Goal: Check status: Check status

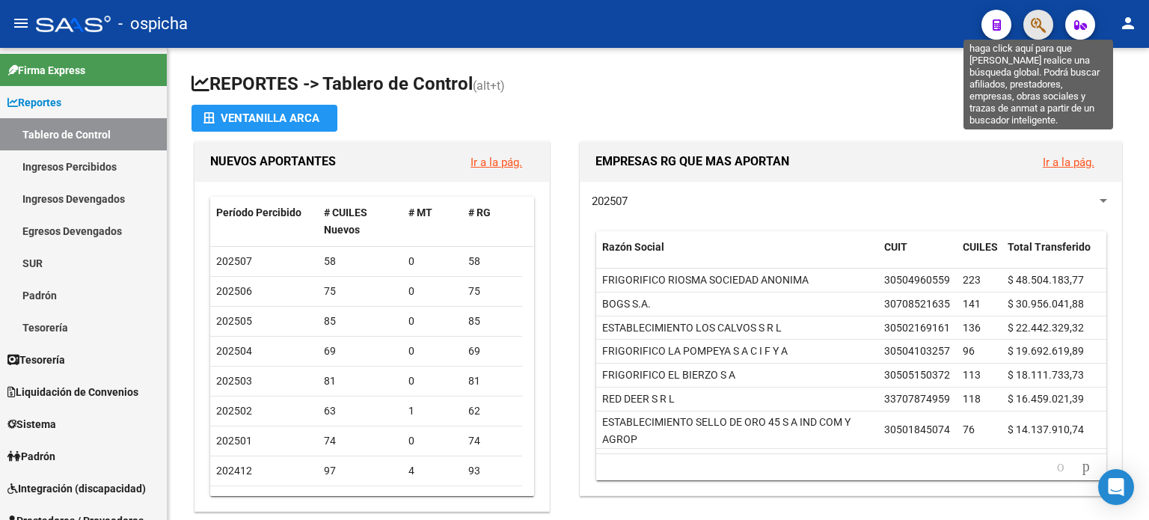
click at [1040, 25] on icon "button" at bounding box center [1037, 24] width 15 height 17
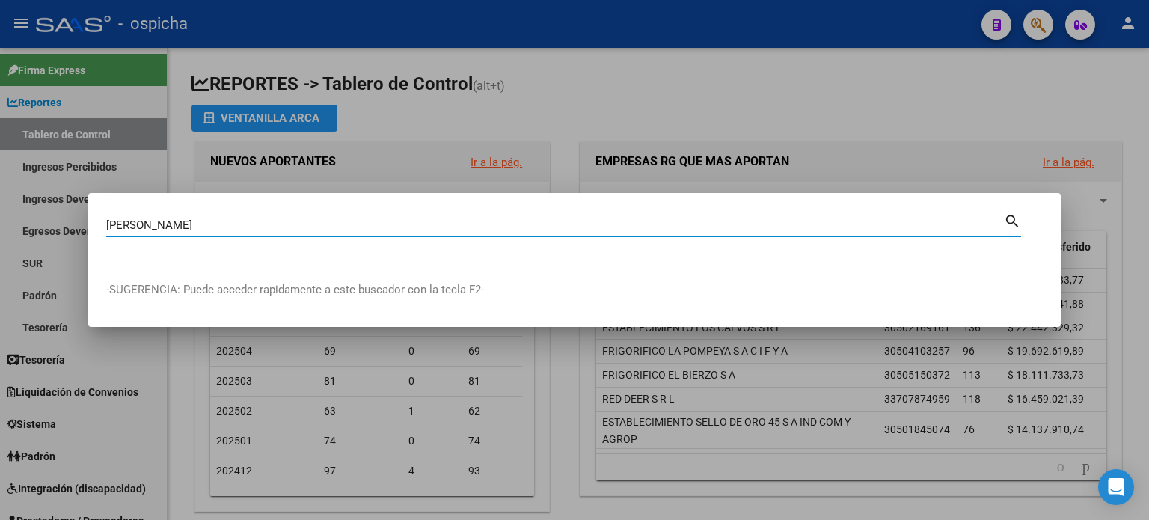
type input "[PERSON_NAME]"
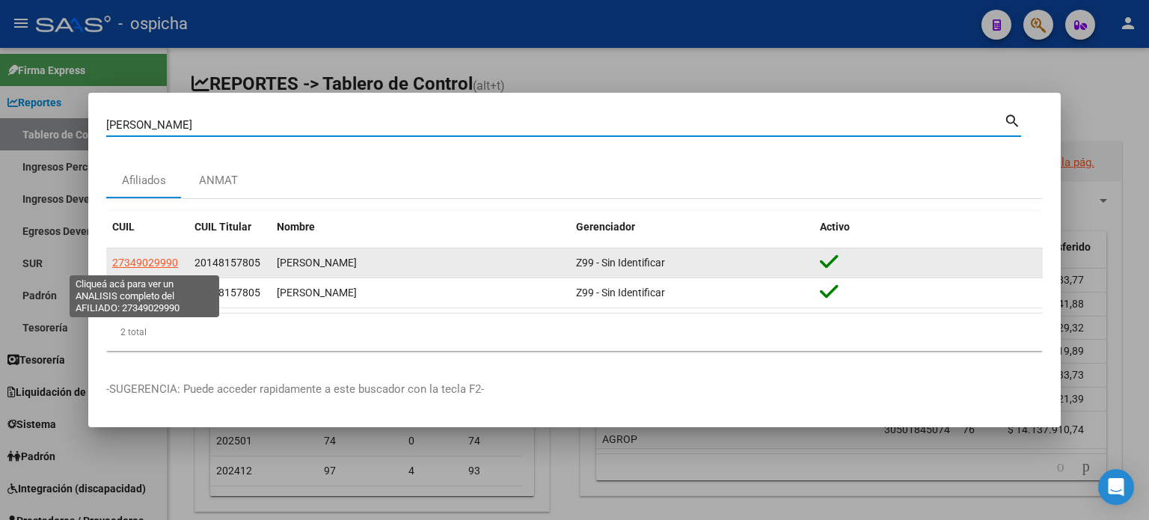
click at [140, 265] on span "27349029990" at bounding box center [145, 262] width 66 height 12
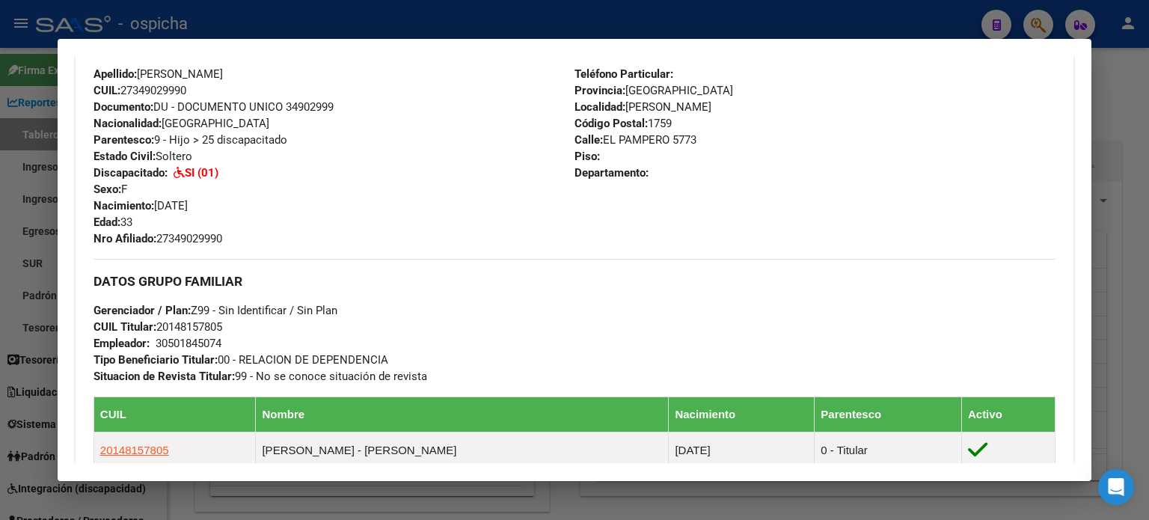
scroll to position [374, 0]
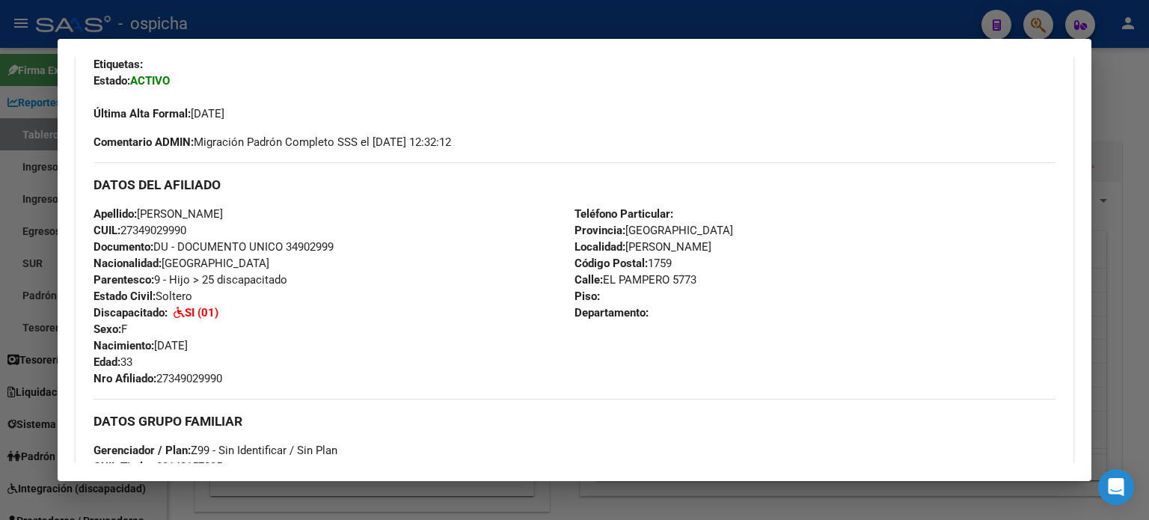
click at [1121, 69] on div at bounding box center [574, 260] width 1149 height 520
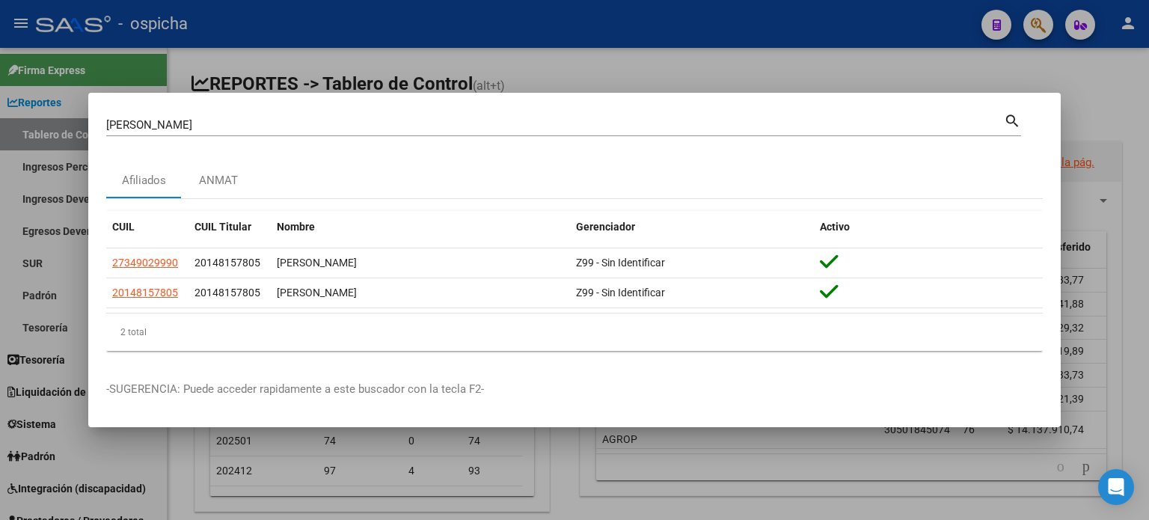
click at [1121, 113] on div at bounding box center [574, 260] width 1149 height 520
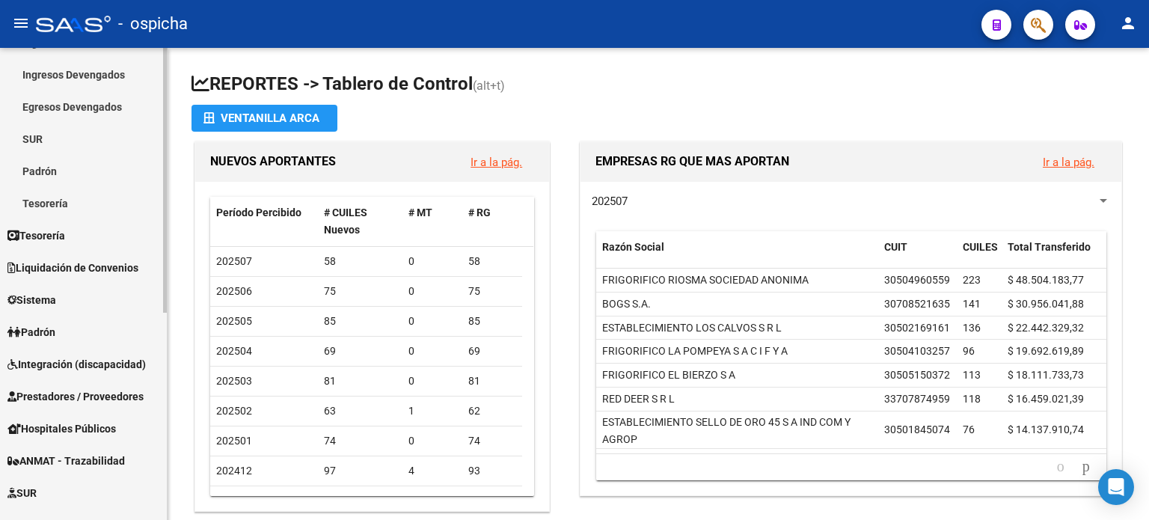
scroll to position [224, 0]
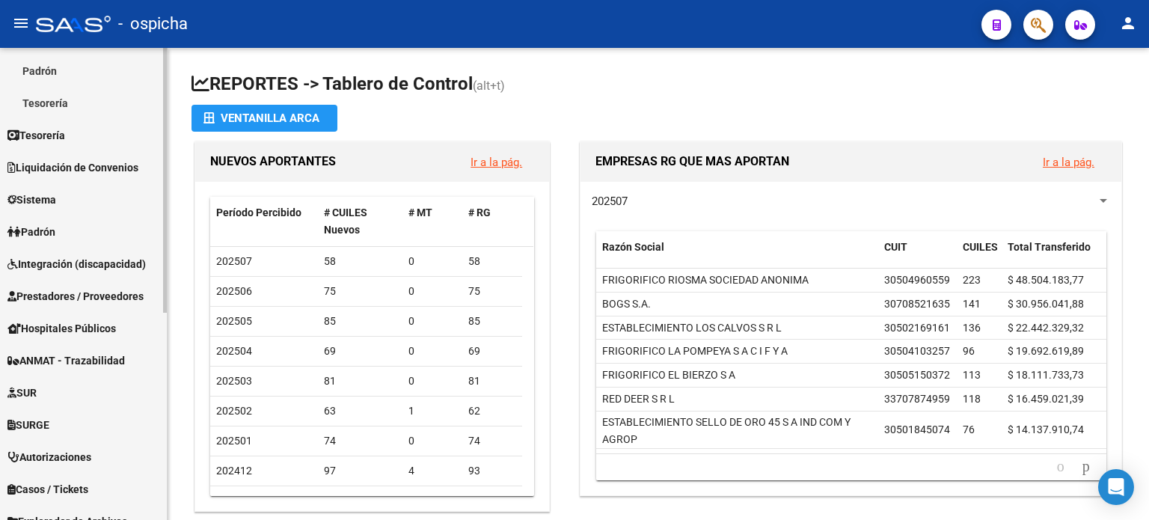
click at [76, 264] on span "Integración (discapacidad)" at bounding box center [76, 264] width 138 height 16
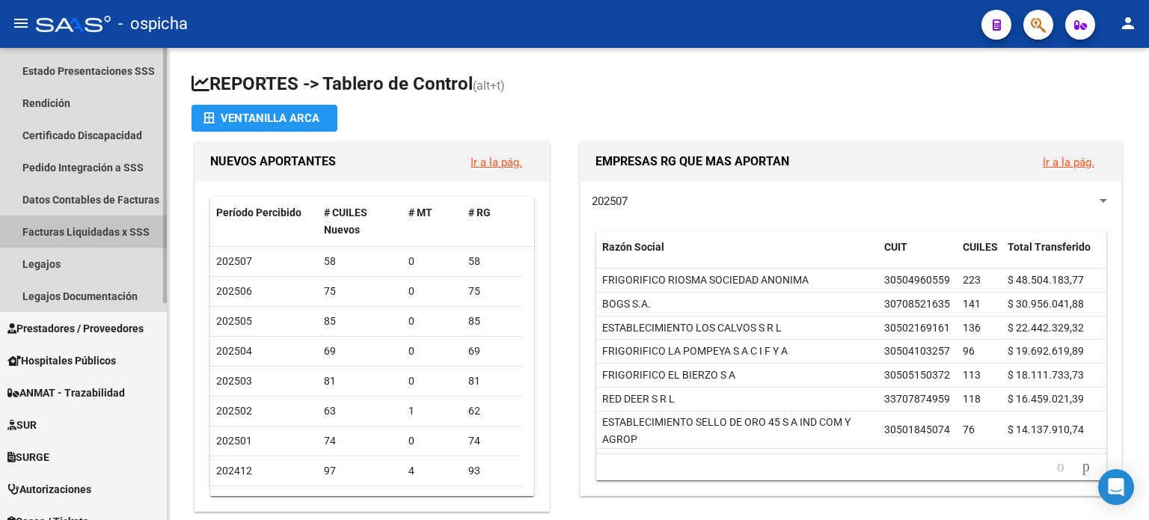
click at [64, 227] on link "Facturas Liquidadas x SSS" at bounding box center [83, 231] width 167 height 32
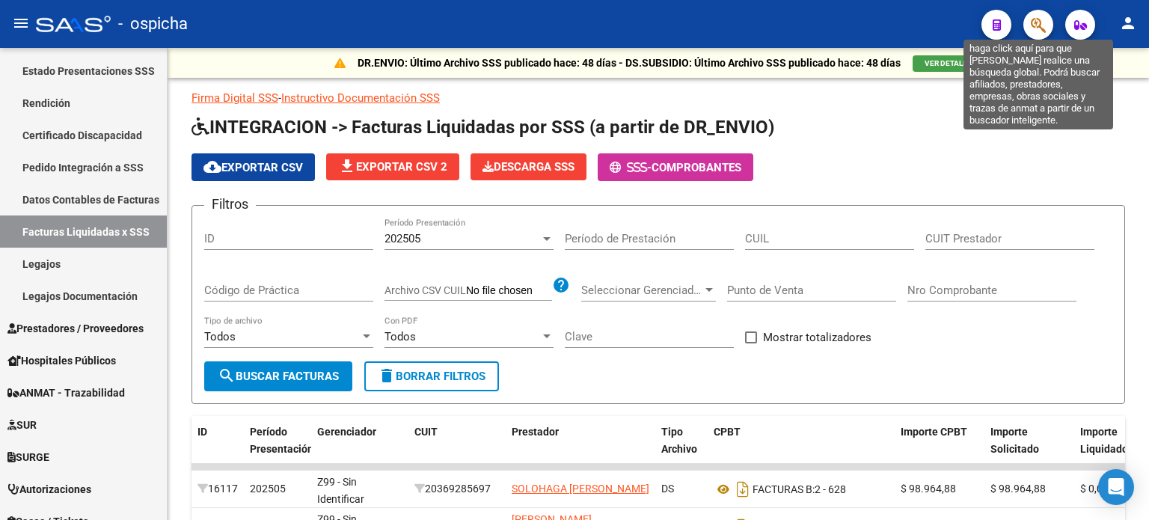
click at [1036, 31] on icon "button" at bounding box center [1037, 24] width 15 height 17
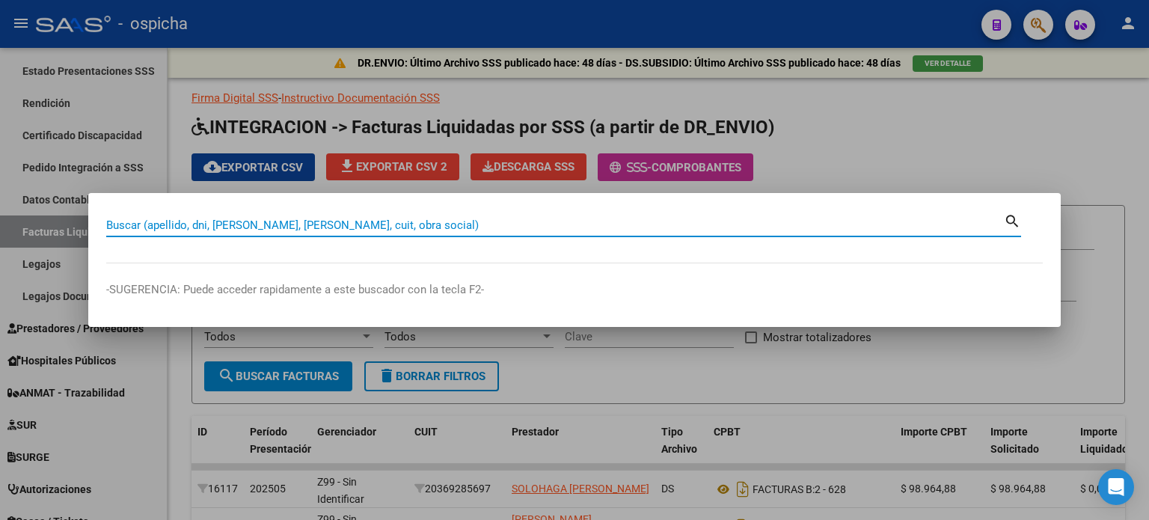
paste input "27-28095475-1"
type input "27280954751"
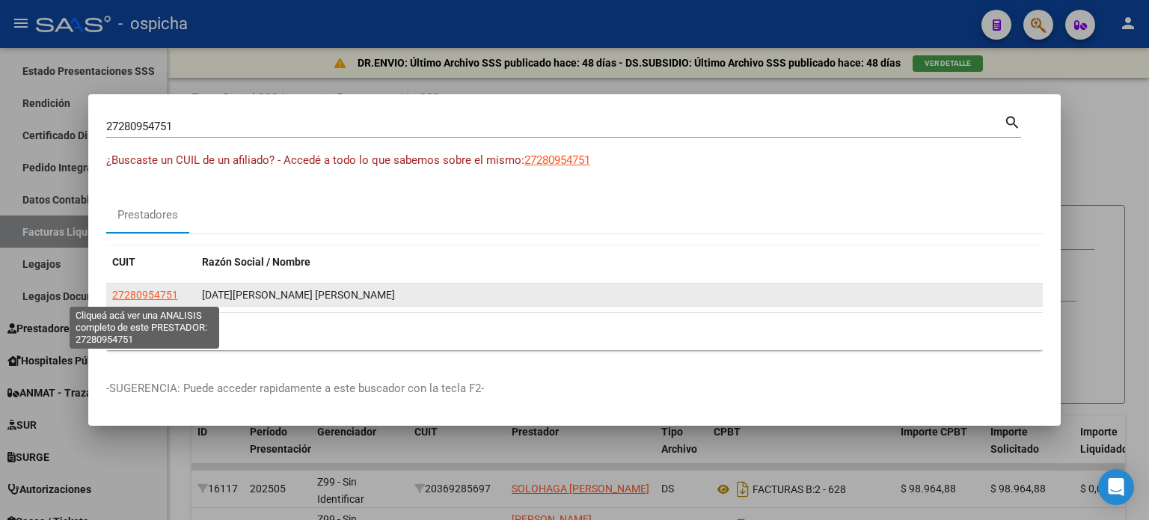
click at [144, 289] on span "27280954751" at bounding box center [145, 295] width 66 height 12
type textarea "27280954751"
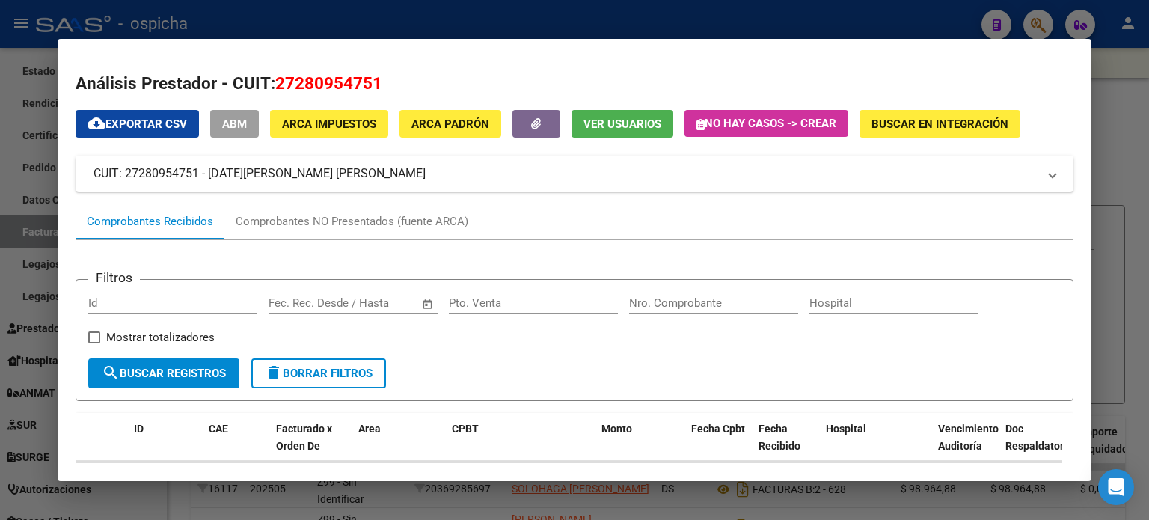
click at [1113, 71] on div at bounding box center [574, 260] width 1149 height 520
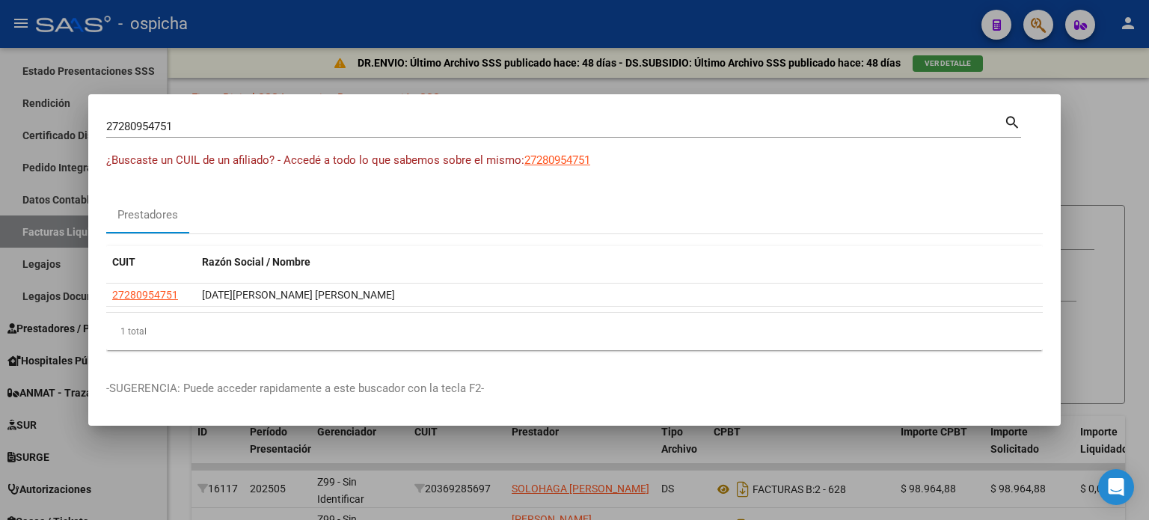
click at [1107, 108] on div at bounding box center [574, 260] width 1149 height 520
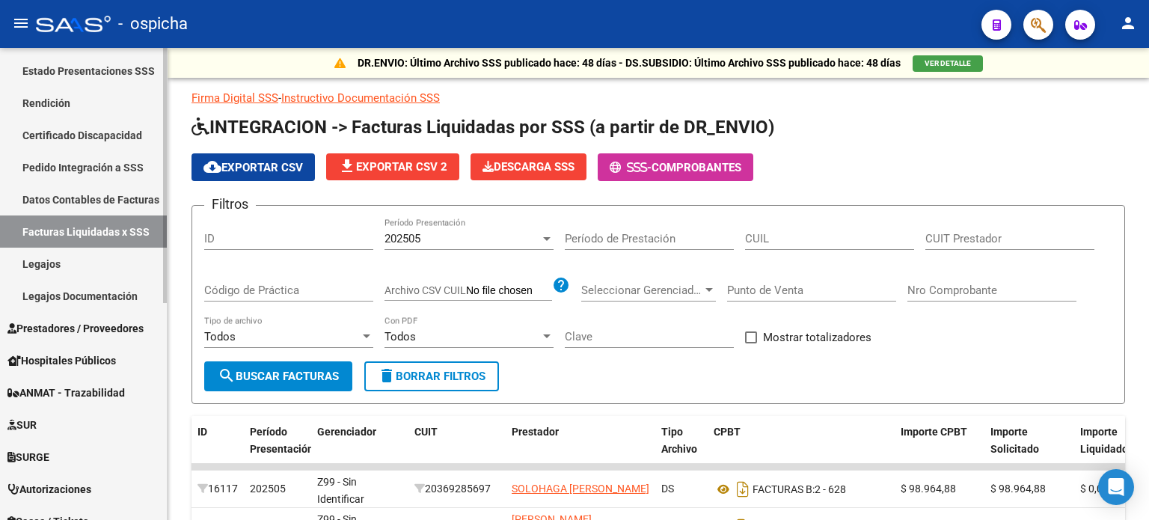
click at [62, 263] on link "Legajos" at bounding box center [83, 264] width 167 height 32
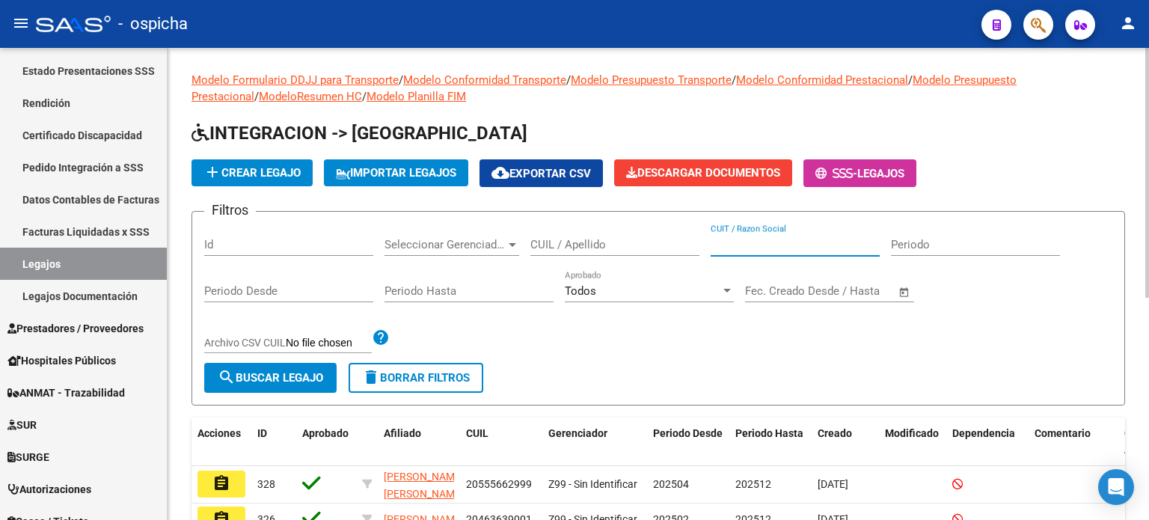
paste input "27280954751"
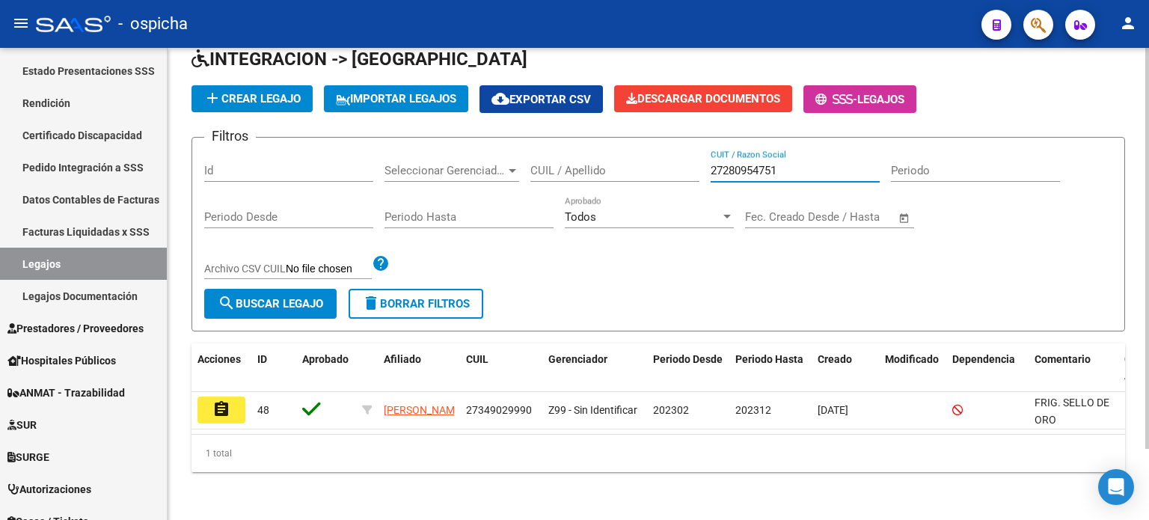
scroll to position [83, 0]
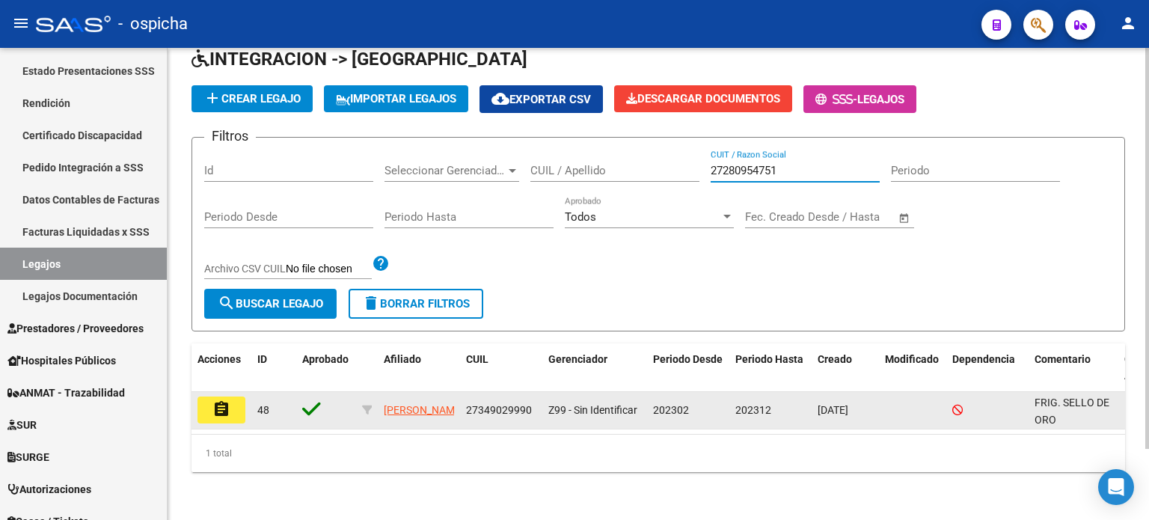
type input "27280954751"
click at [233, 406] on button "assignment" at bounding box center [221, 409] width 48 height 27
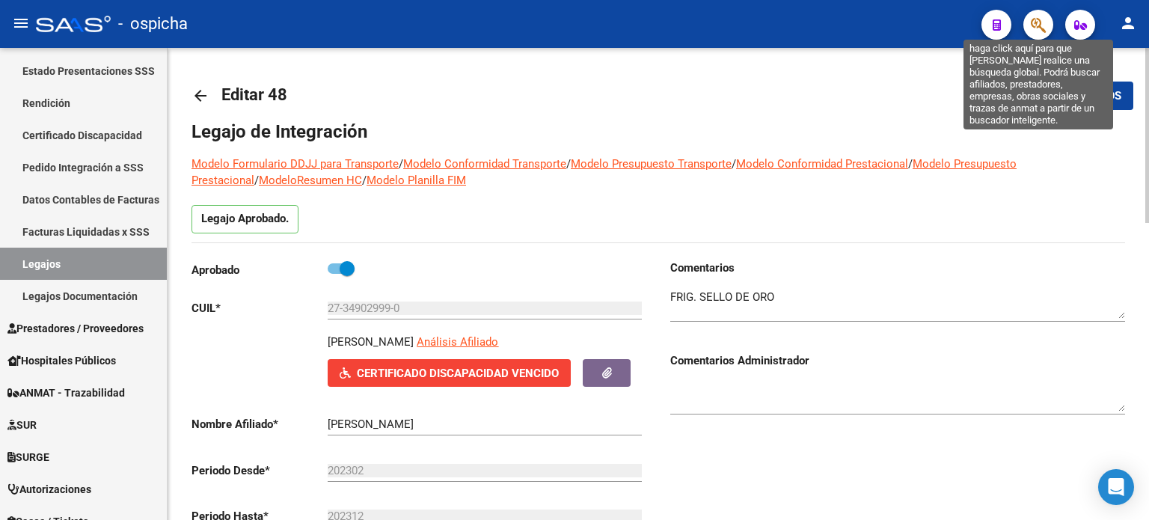
click at [1038, 29] on icon "button" at bounding box center [1037, 24] width 15 height 17
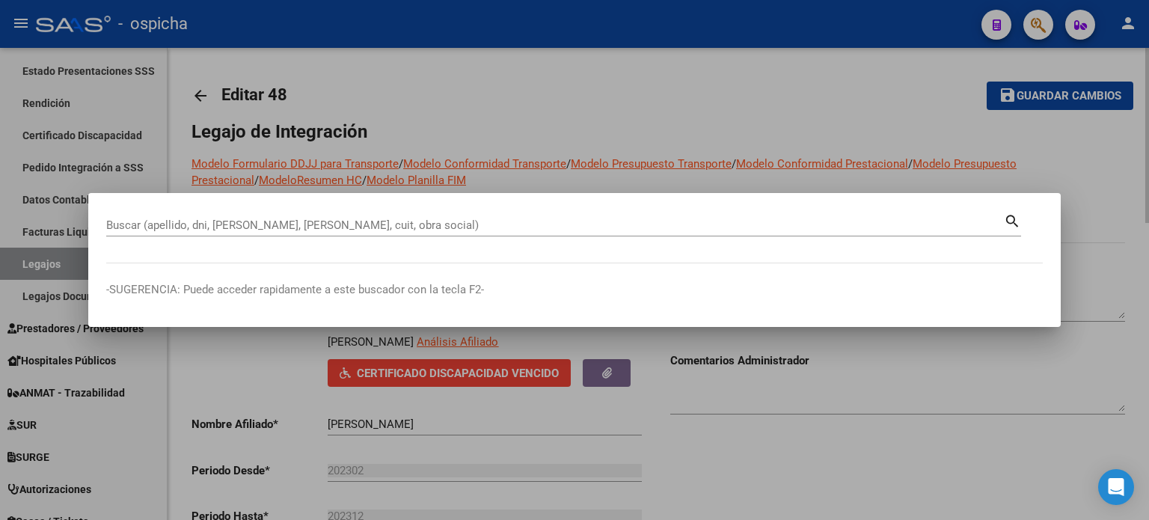
click at [550, 87] on div at bounding box center [574, 260] width 1149 height 520
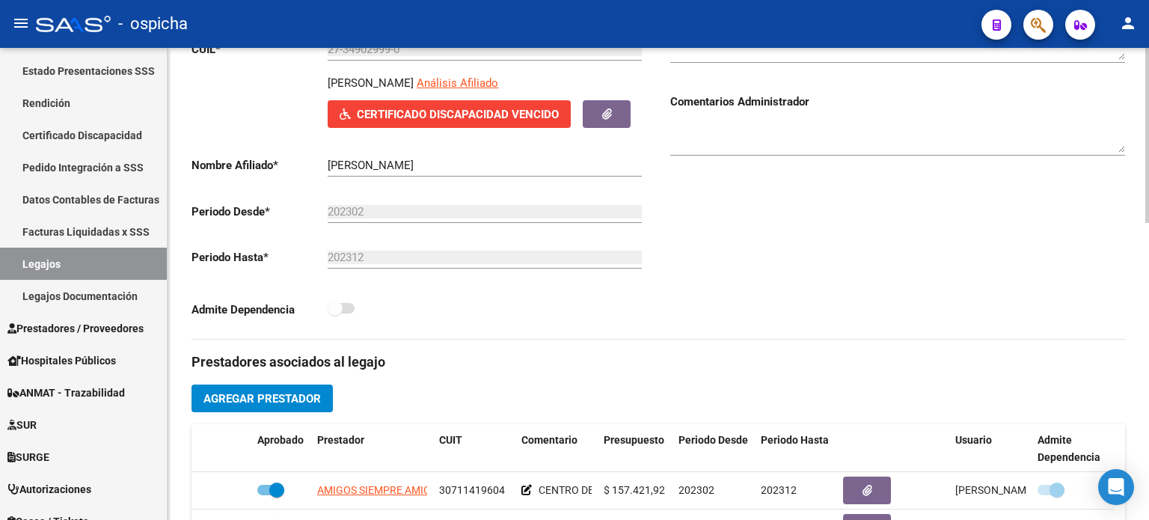
scroll to position [523, 0]
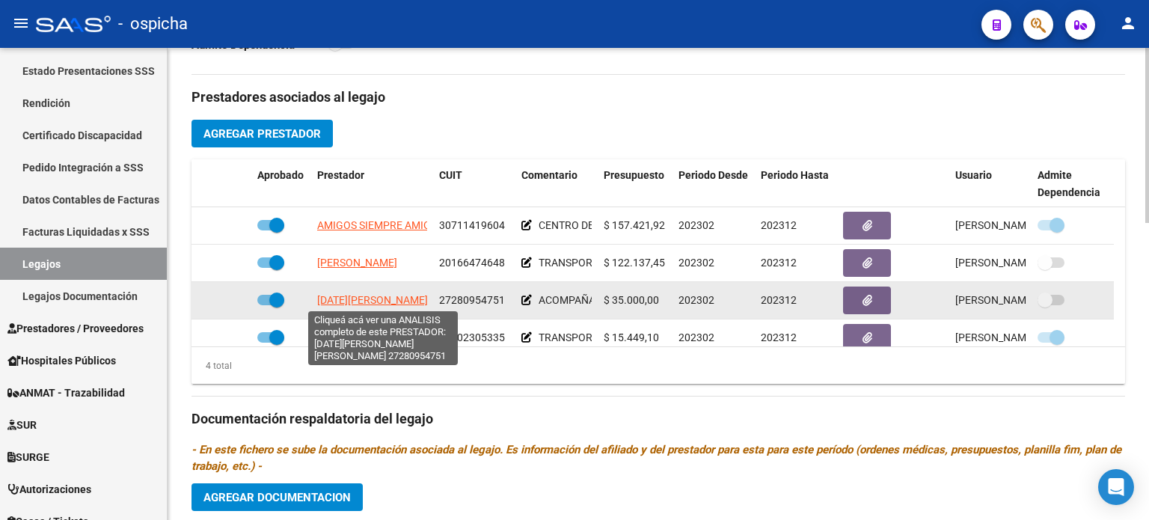
click at [372, 302] on span "[DATE][PERSON_NAME] [PERSON_NAME]" at bounding box center [413, 300] width 193 height 12
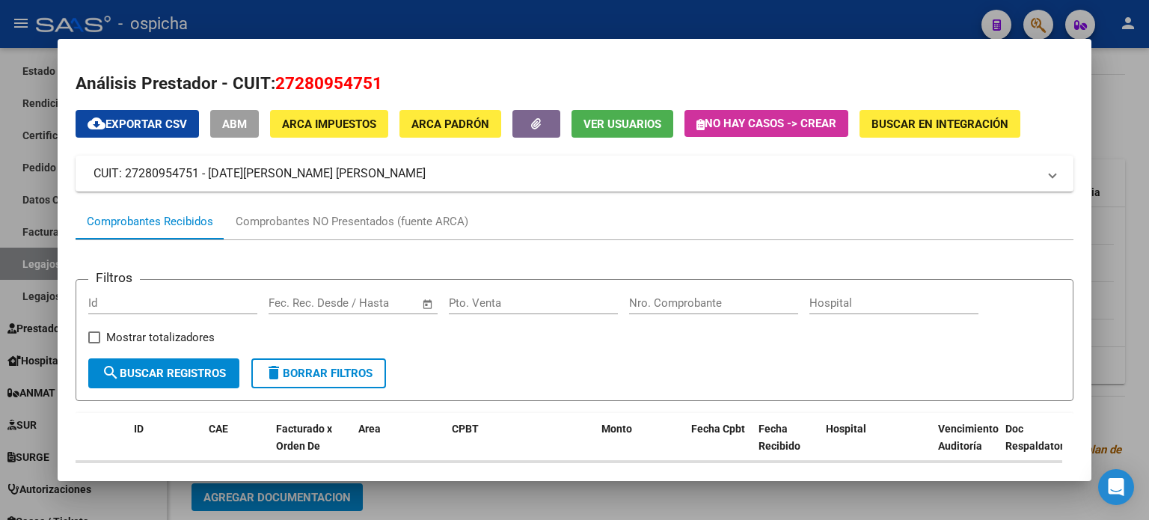
click at [677, 303] on input "Nro. Comprobante" at bounding box center [713, 302] width 169 height 13
drag, startPoint x: 273, startPoint y: 83, endPoint x: 416, endPoint y: 83, distance: 142.8
click at [422, 83] on h2 "Análisis Prestador - CUIT: 27280954751" at bounding box center [574, 83] width 997 height 25
copy span "27280954751"
click at [1131, 83] on div at bounding box center [574, 260] width 1149 height 520
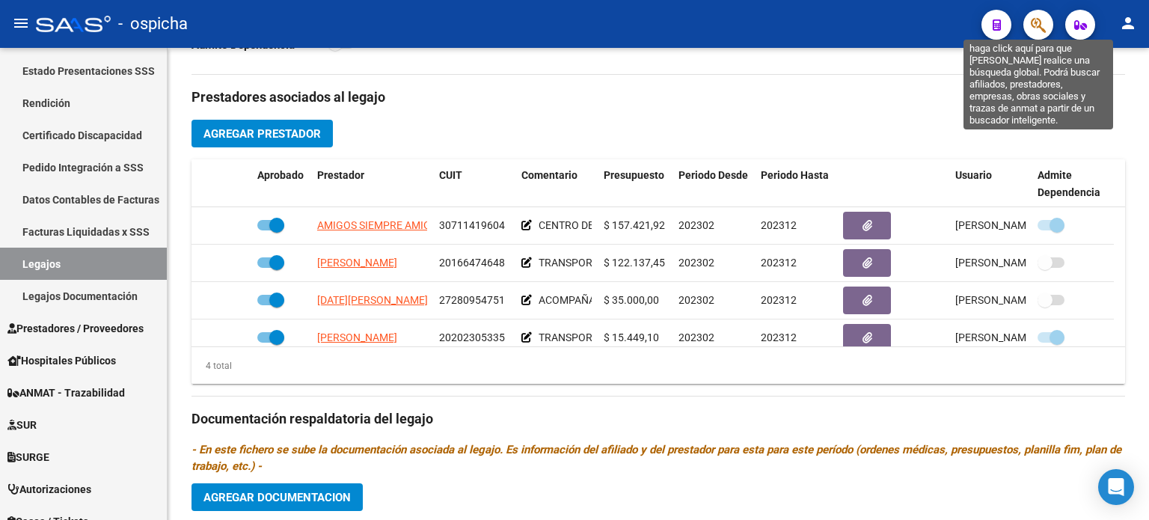
click at [1035, 30] on icon "button" at bounding box center [1037, 24] width 15 height 17
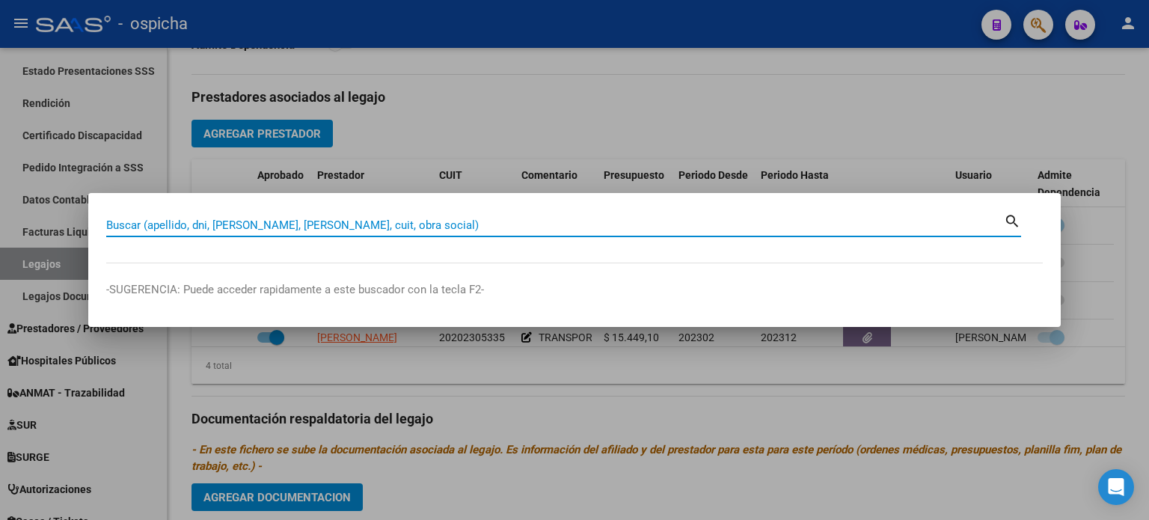
paste input "27280954751"
type input "27280954751"
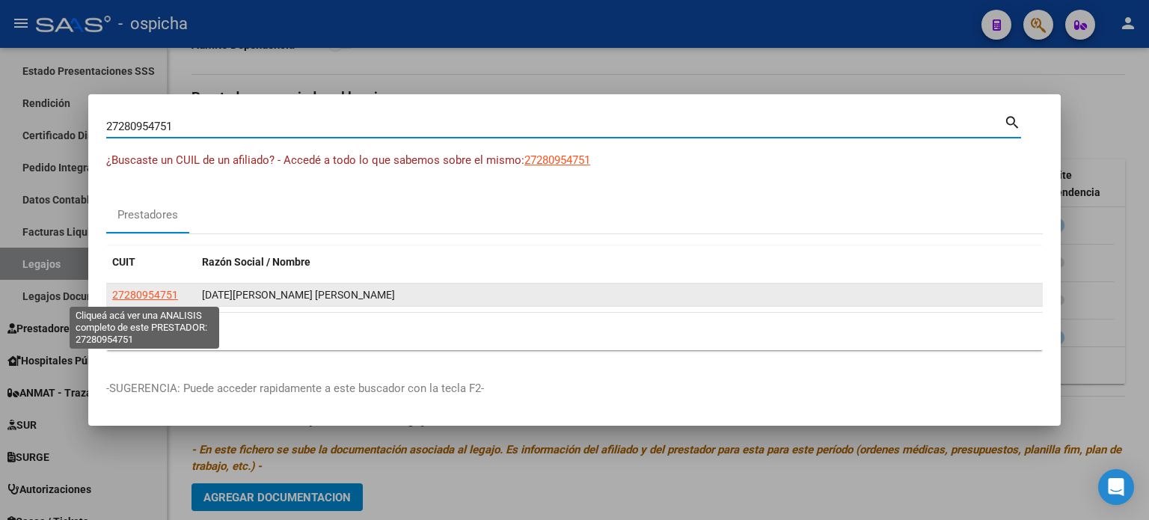
click at [142, 292] on span "27280954751" at bounding box center [145, 295] width 66 height 12
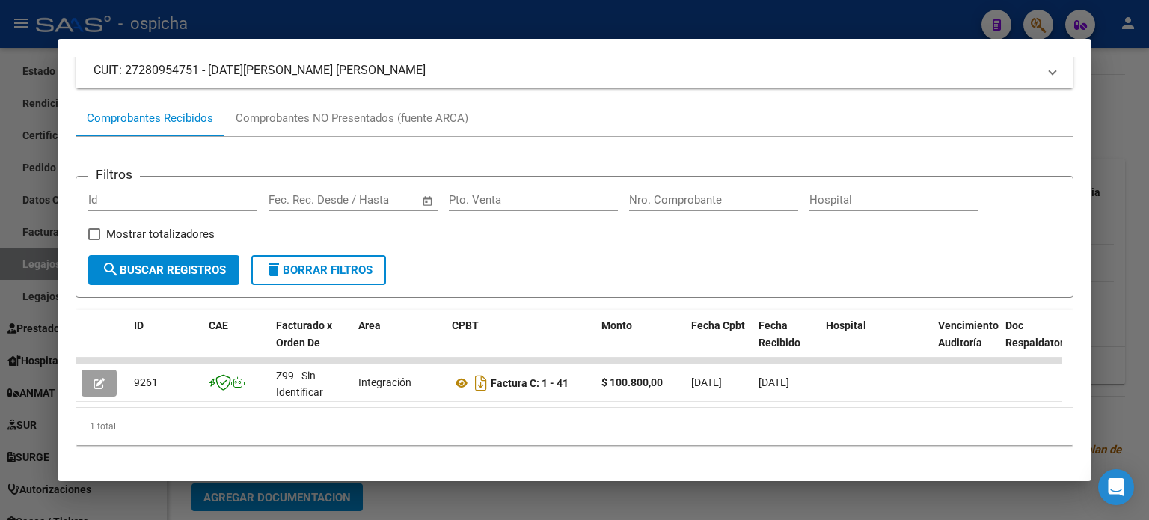
scroll to position [123, 0]
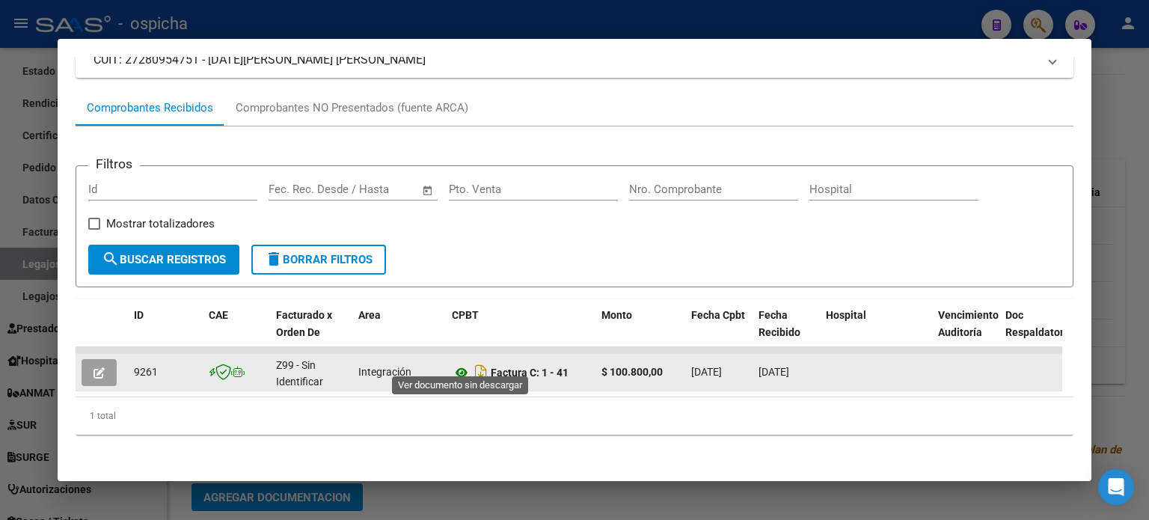
click at [460, 366] on icon at bounding box center [461, 372] width 19 height 18
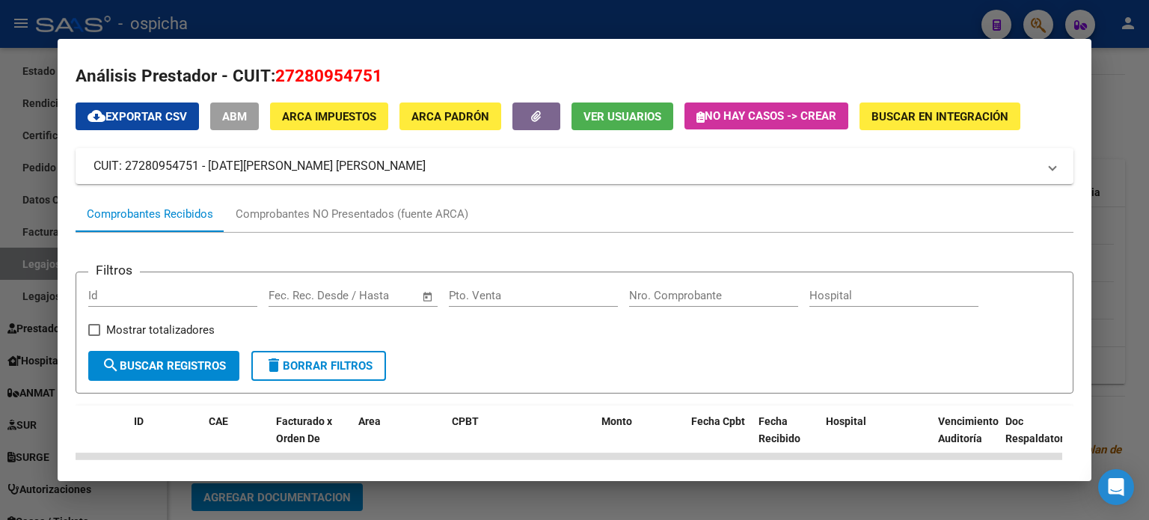
scroll to position [0, 0]
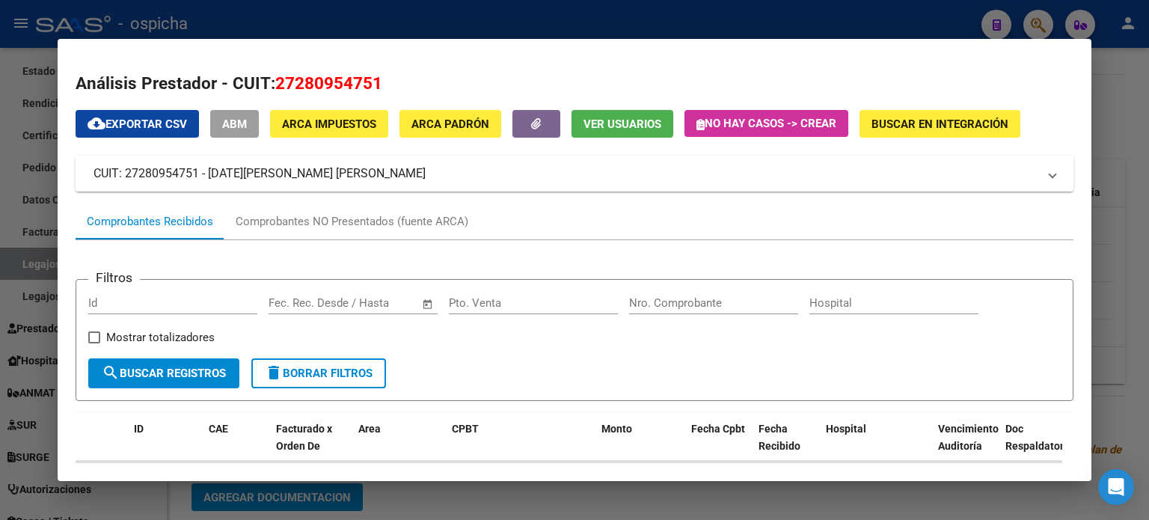
click at [1140, 94] on div at bounding box center [574, 260] width 1149 height 520
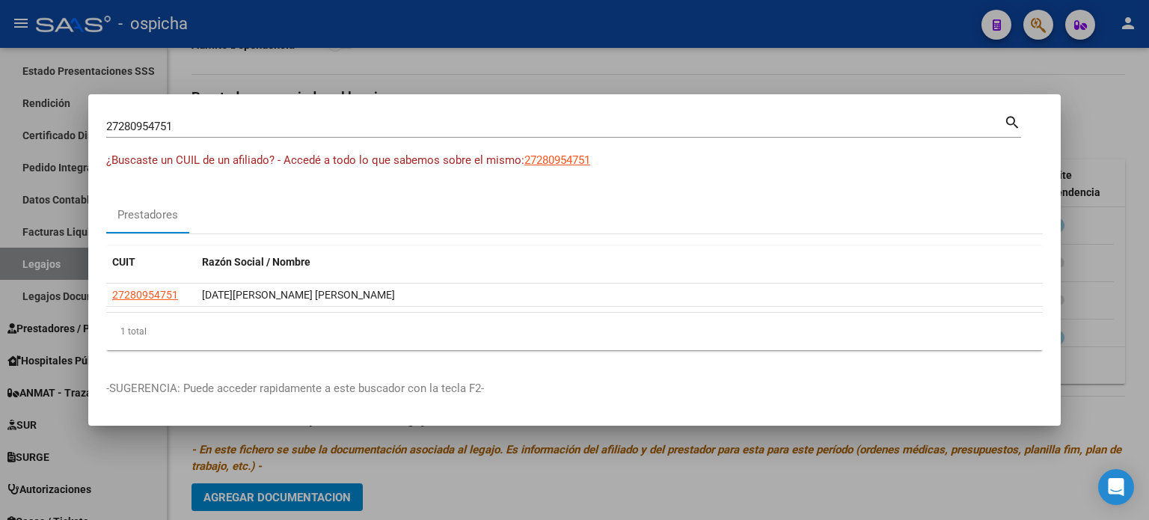
click at [1082, 73] on div at bounding box center [574, 260] width 1149 height 520
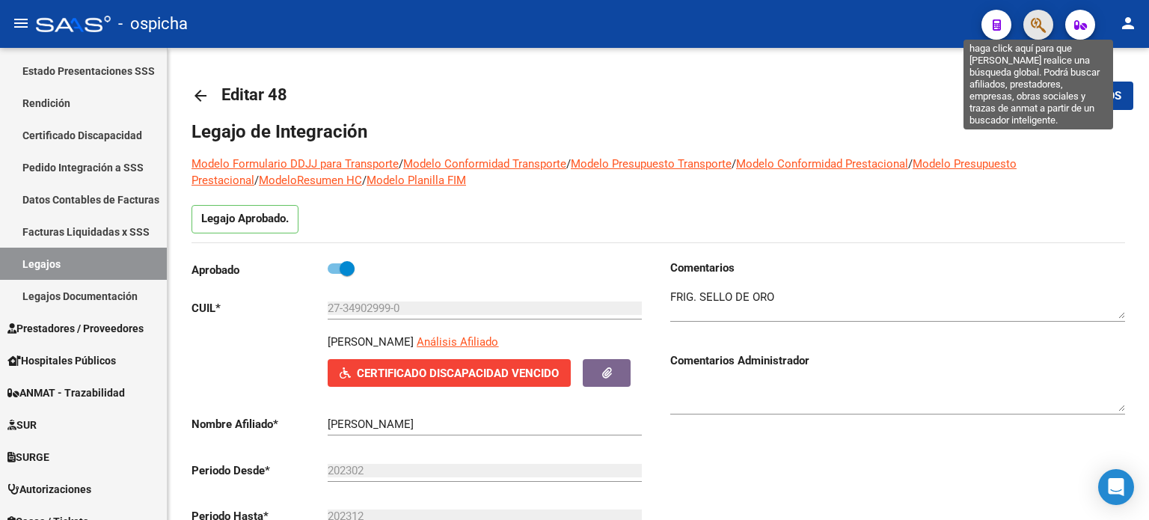
click at [1043, 31] on icon "button" at bounding box center [1037, 24] width 15 height 17
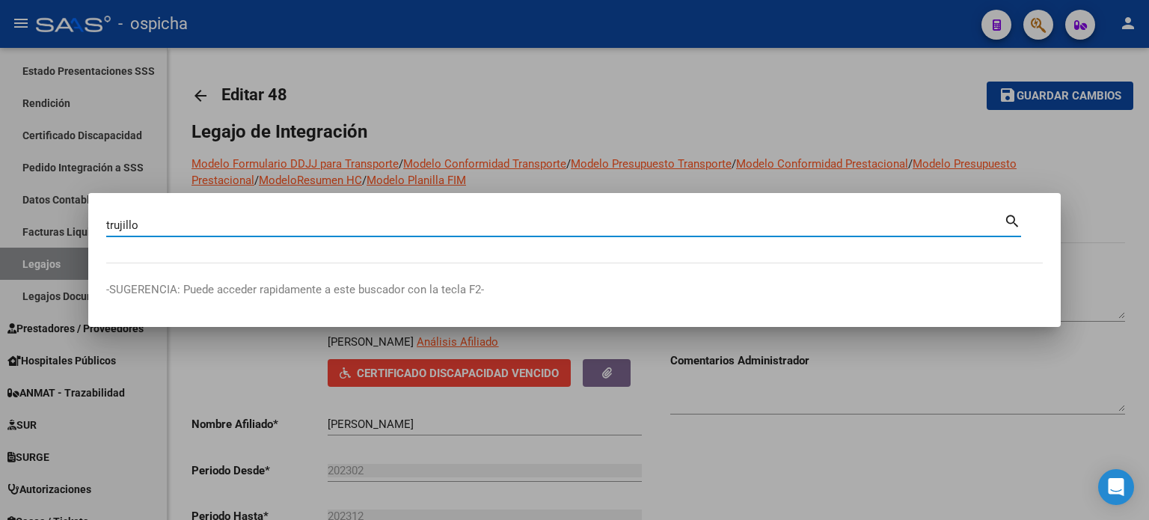
type input "trujillo"
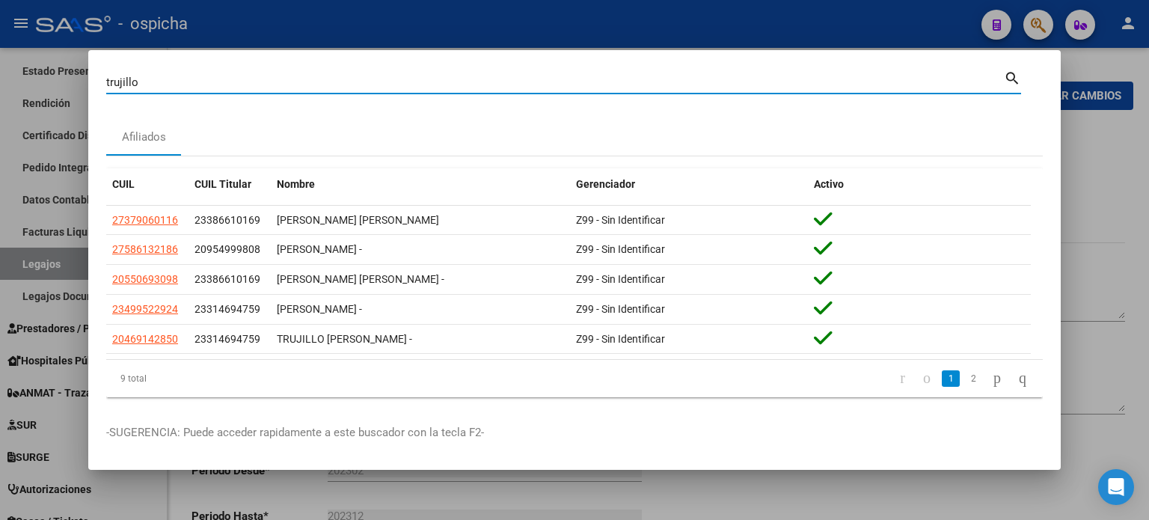
click at [1127, 140] on div at bounding box center [574, 260] width 1149 height 520
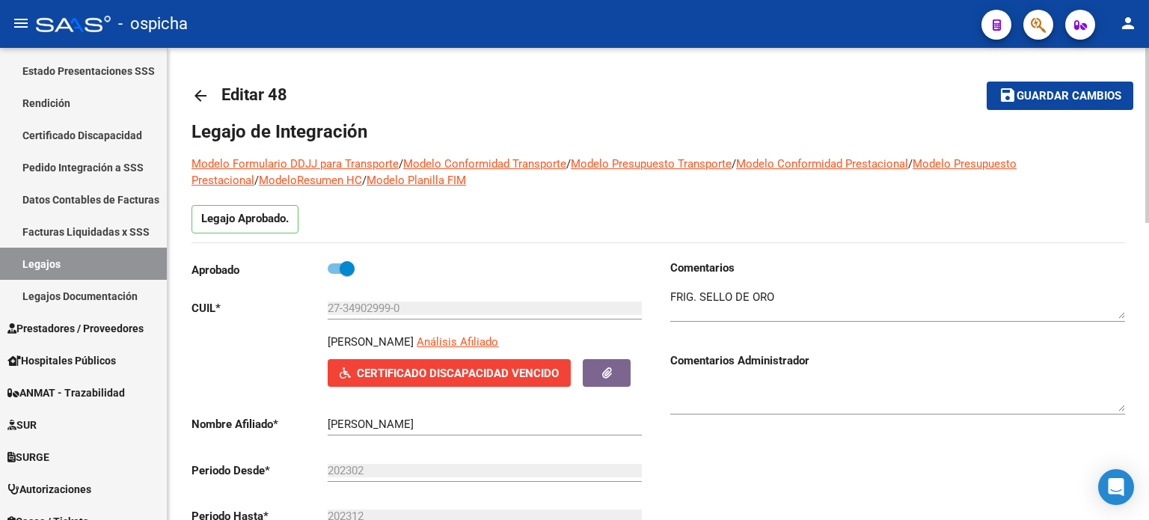
click at [886, 87] on mat-toolbar-row "arrow_back Editar 48" at bounding box center [555, 96] width 728 height 48
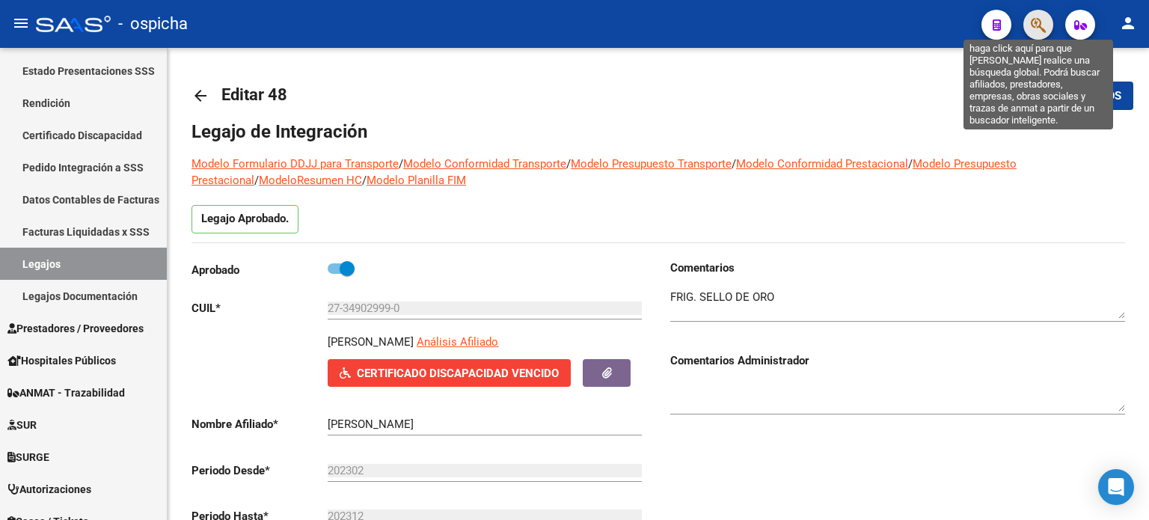
click at [1034, 29] on icon "button" at bounding box center [1037, 24] width 15 height 17
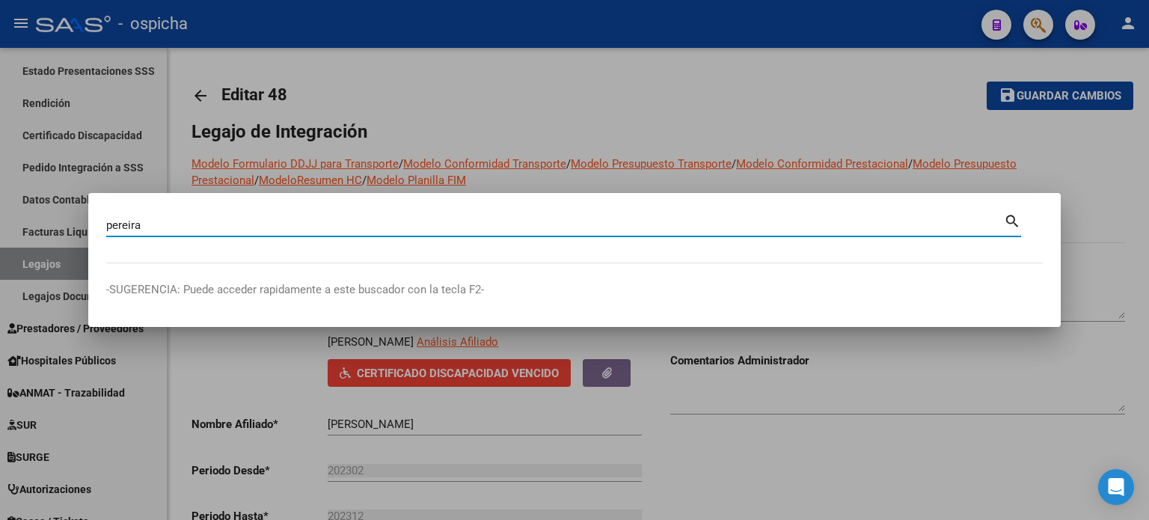
type input "pereira"
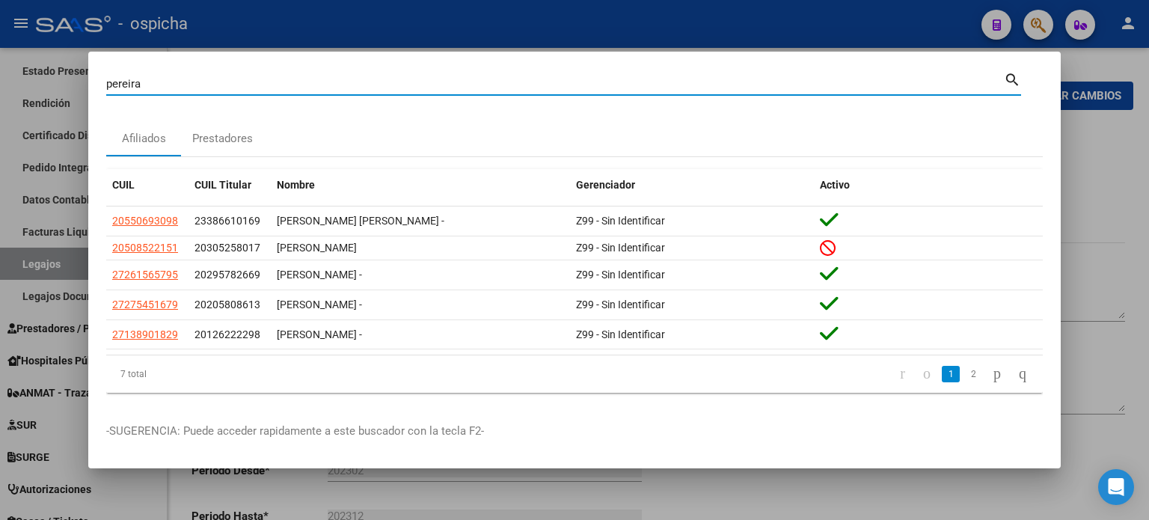
click at [1077, 189] on div at bounding box center [574, 260] width 1149 height 520
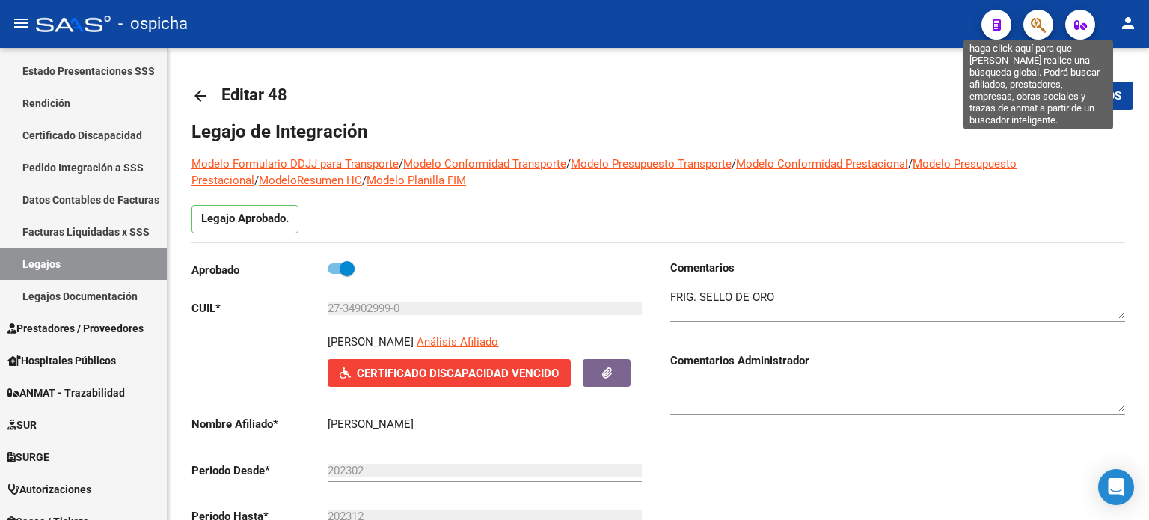
click at [1040, 32] on icon "button" at bounding box center [1037, 24] width 15 height 17
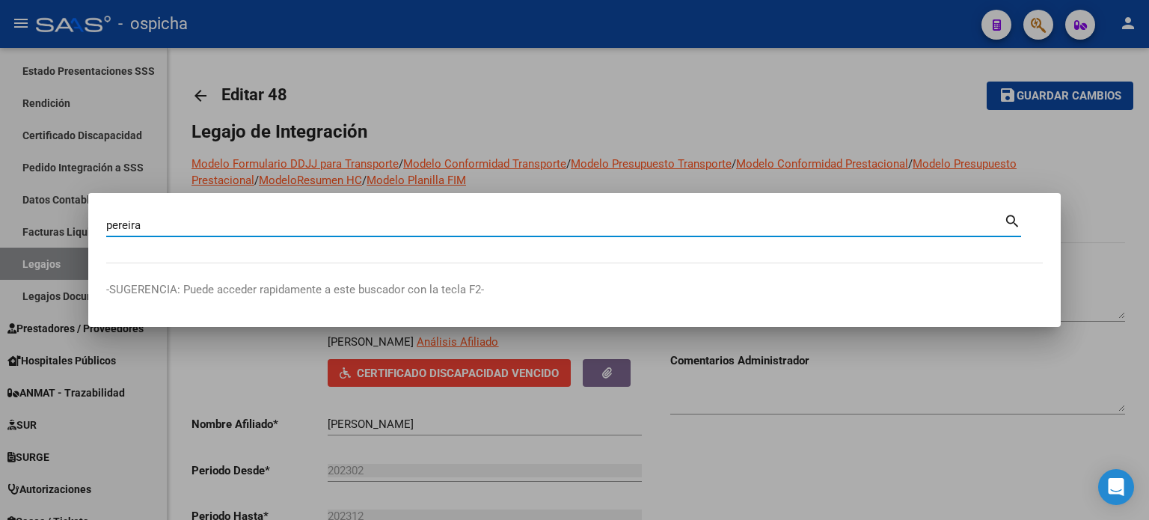
type input "pereira"
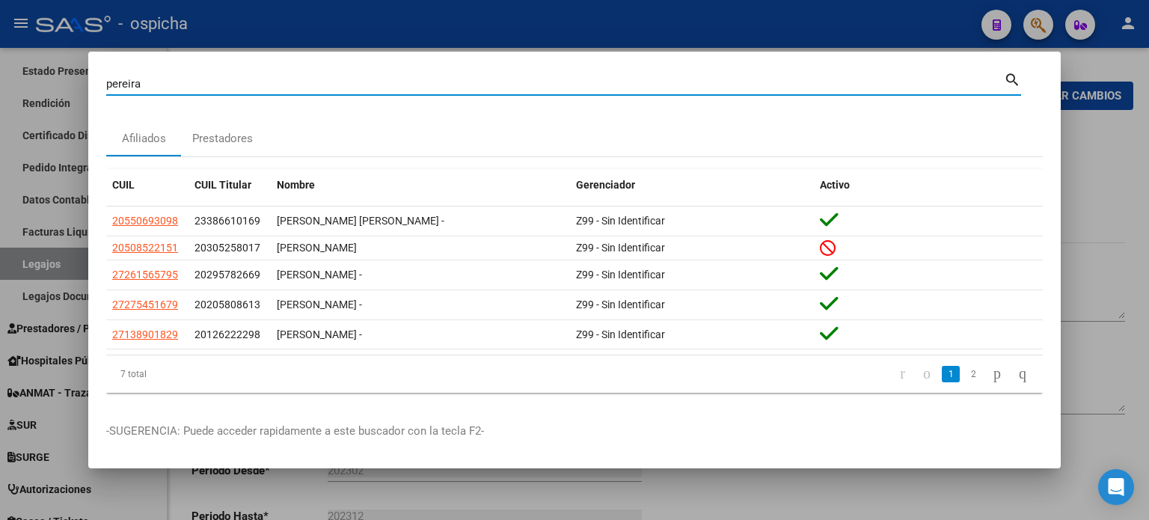
click at [1083, 132] on div at bounding box center [574, 260] width 1149 height 520
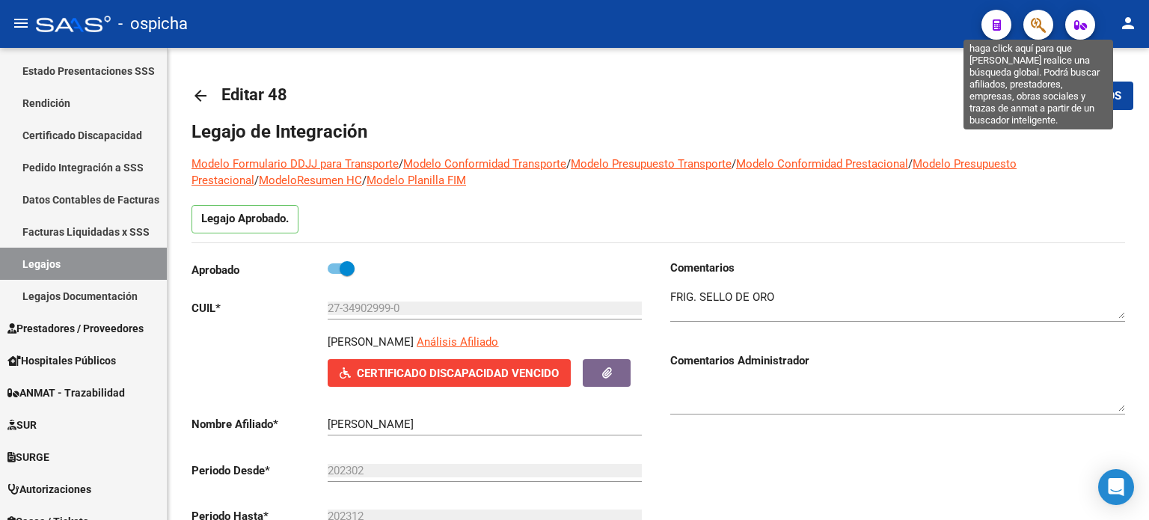
click at [1038, 26] on icon "button" at bounding box center [1037, 24] width 15 height 17
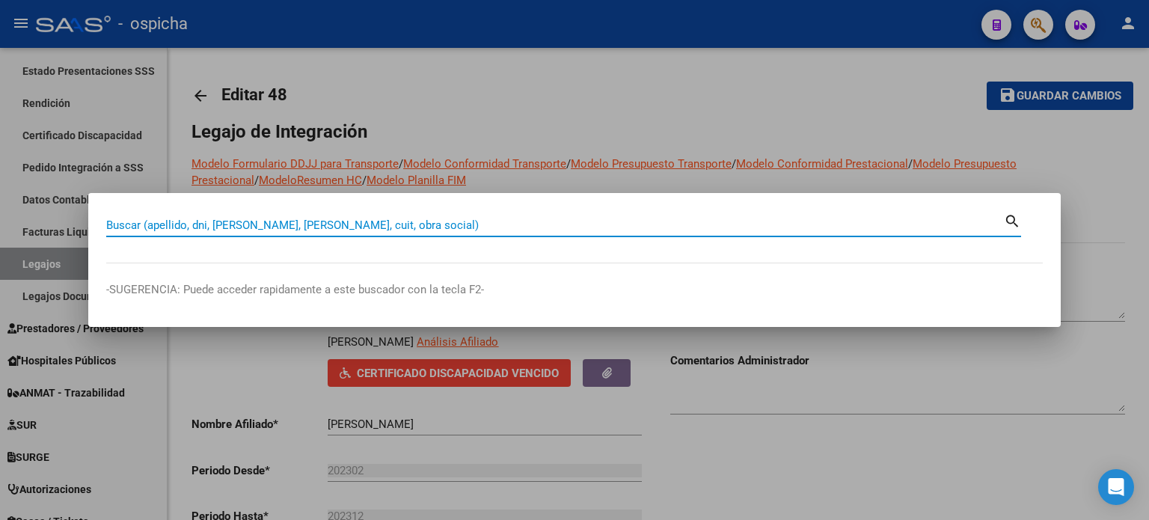
paste input "27-2727326145-7"
type input "27-2727326145-7"
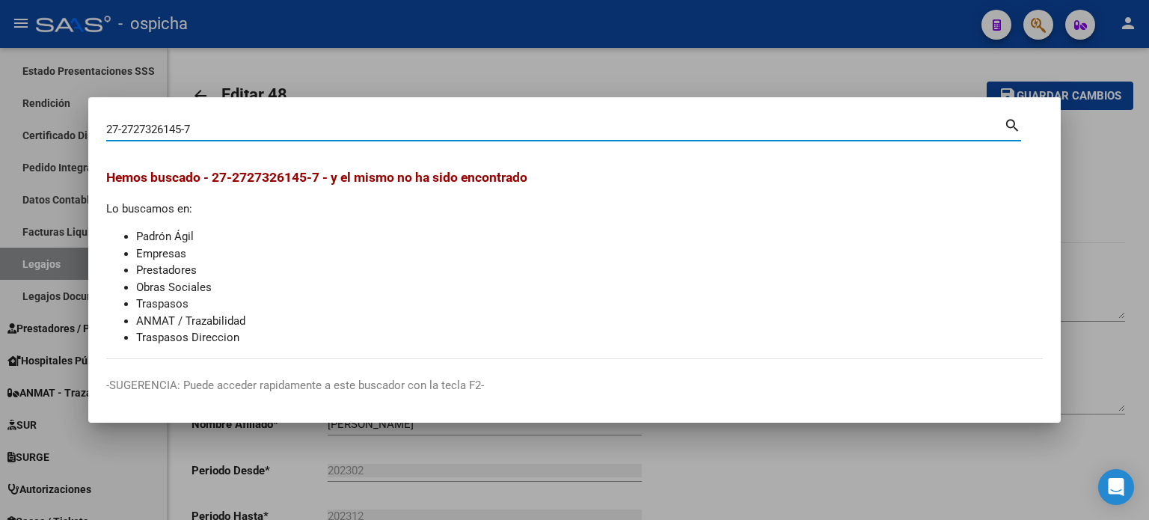
click at [1102, 128] on div at bounding box center [574, 260] width 1149 height 520
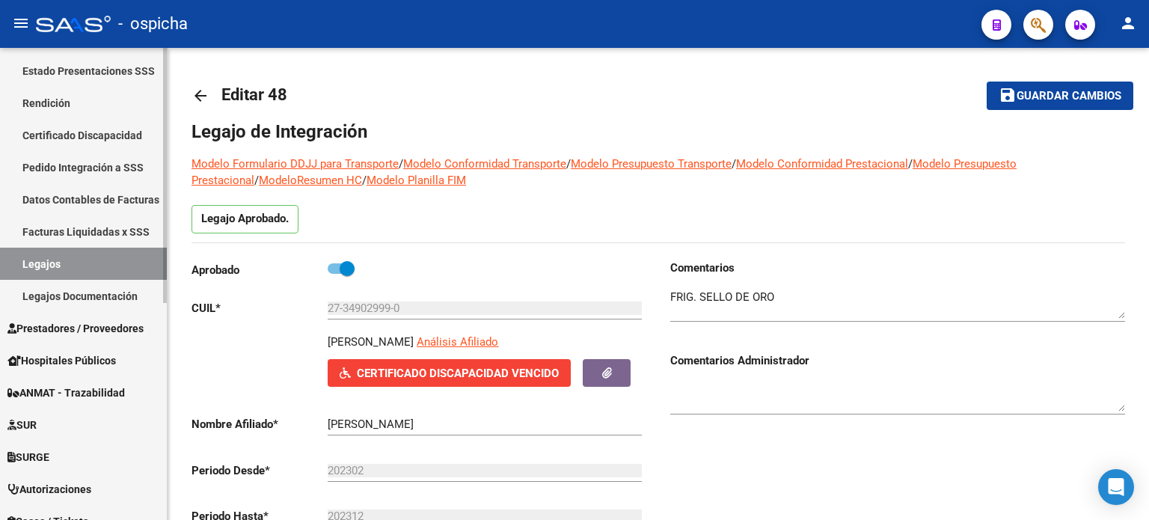
drag, startPoint x: 87, startPoint y: 236, endPoint x: 126, endPoint y: 236, distance: 38.9
click at [87, 236] on link "Facturas Liquidadas x SSS" at bounding box center [83, 231] width 167 height 32
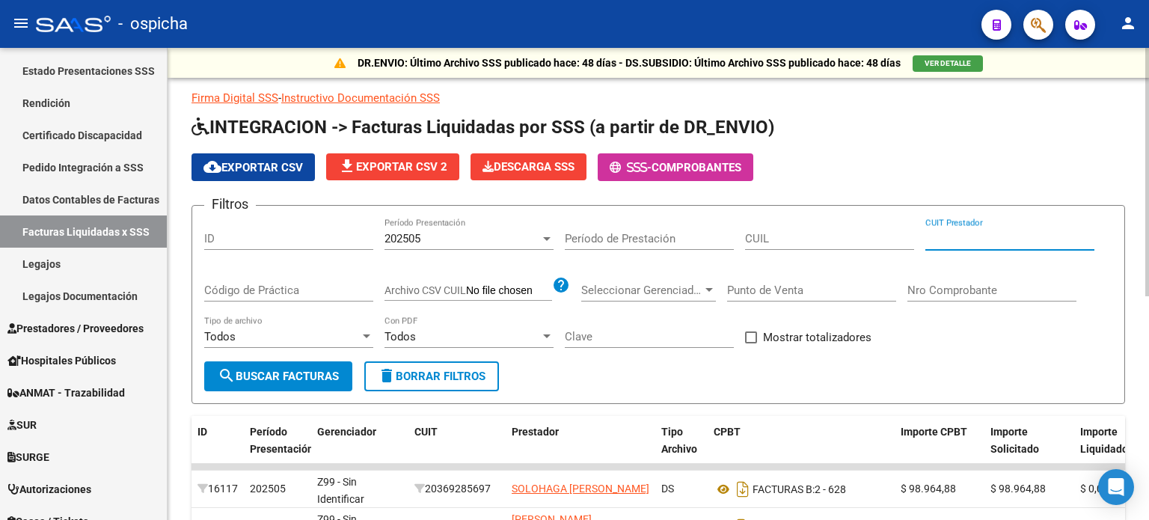
click at [945, 239] on input "CUIT Prestador" at bounding box center [1009, 238] width 169 height 13
type input "2"
click at [452, 376] on span "delete Borrar Filtros" at bounding box center [432, 375] width 108 height 13
click at [960, 236] on input "CUIT Prestador" at bounding box center [1009, 238] width 169 height 13
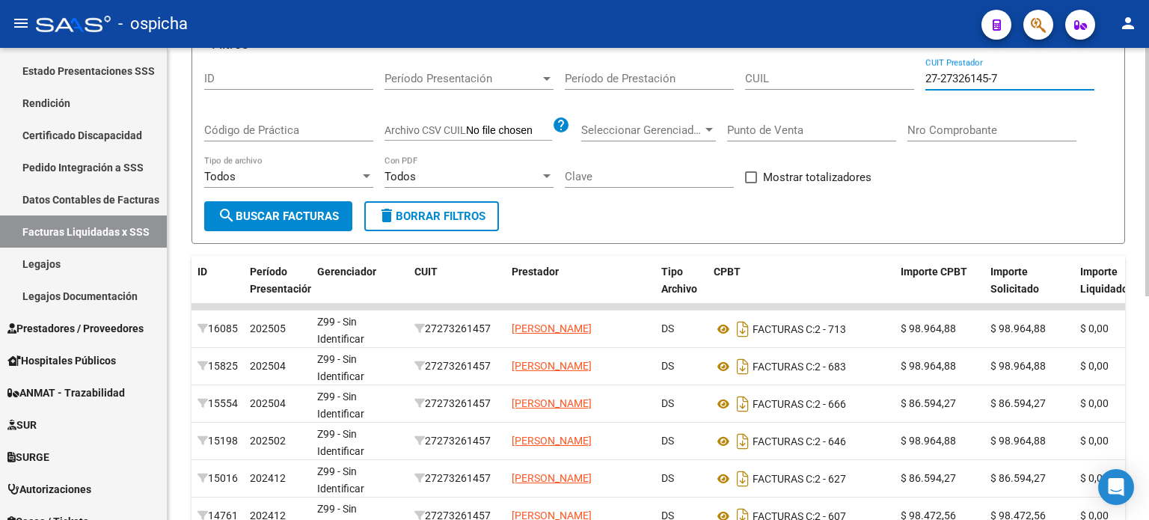
scroll to position [299, 0]
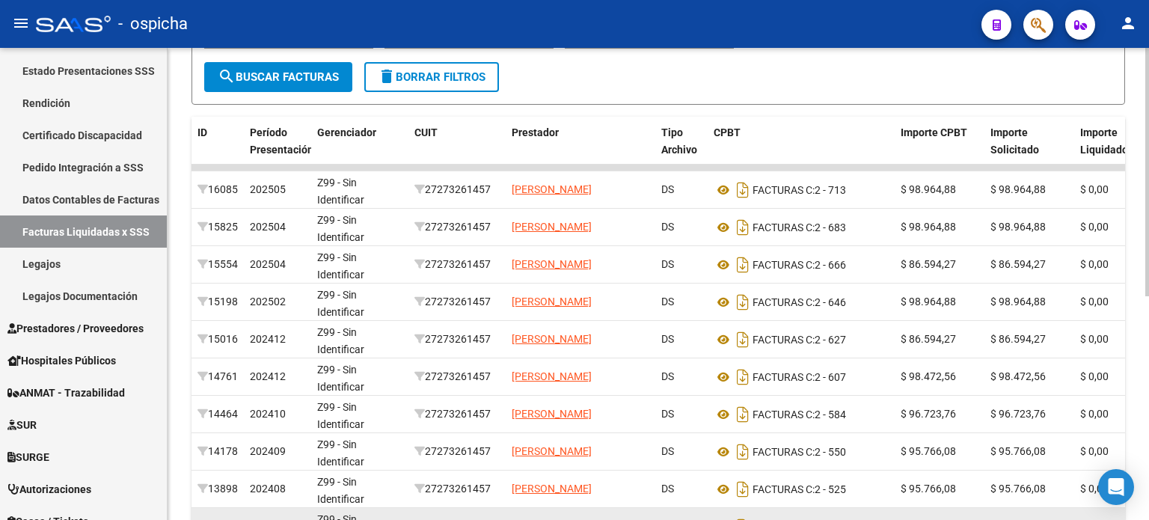
type input "27-27326145-7"
